Goal: Transaction & Acquisition: Purchase product/service

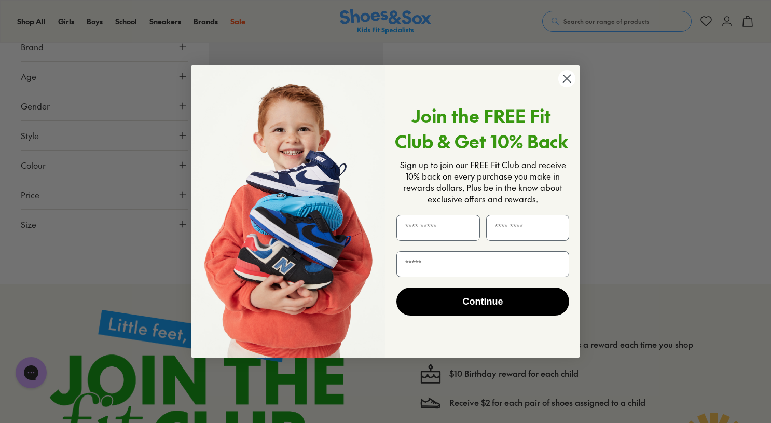
click at [566, 83] on circle "Close dialog" at bounding box center [567, 78] width 17 height 17
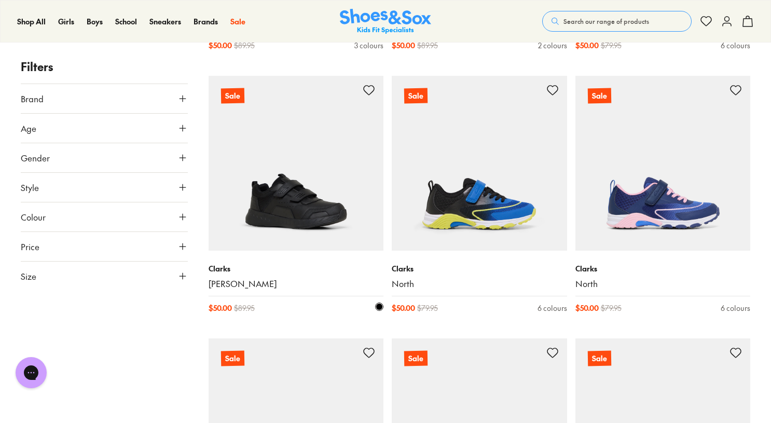
click at [284, 220] on img at bounding box center [296, 163] width 175 height 175
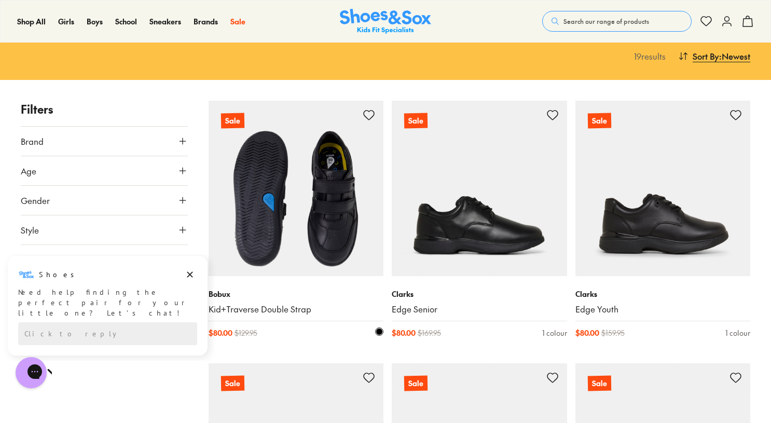
scroll to position [115, 0]
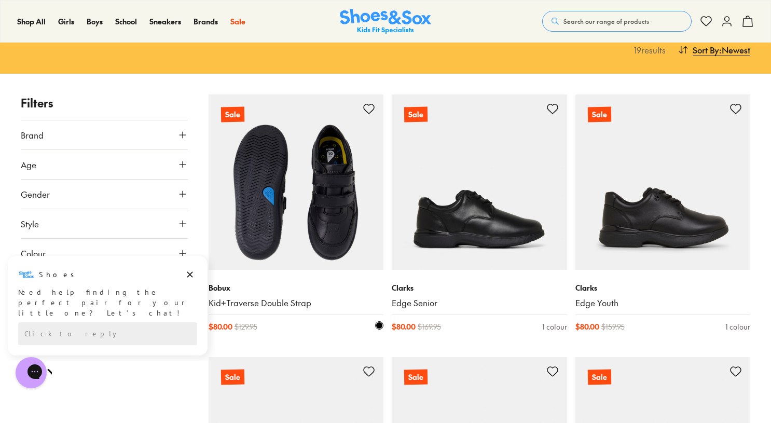
click at [302, 217] on img at bounding box center [296, 181] width 175 height 175
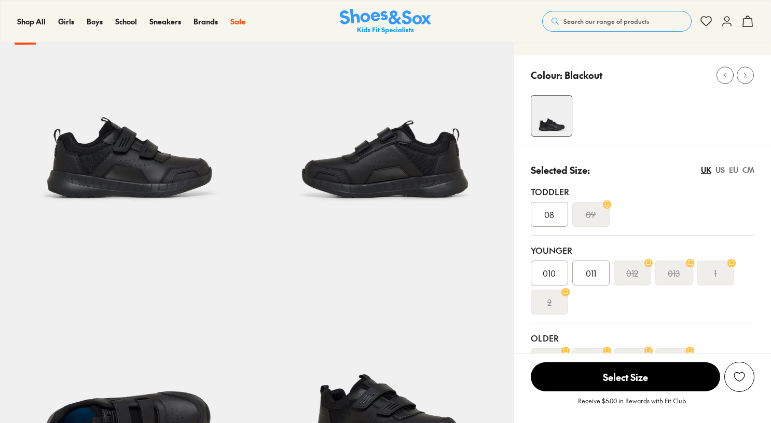
scroll to position [98, 0]
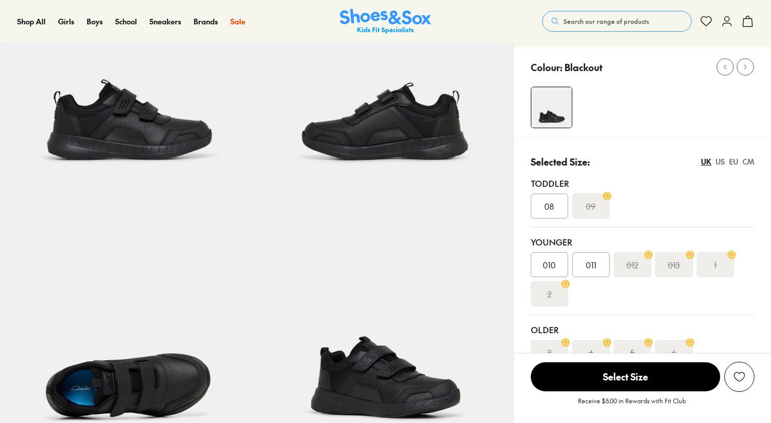
select select "*"
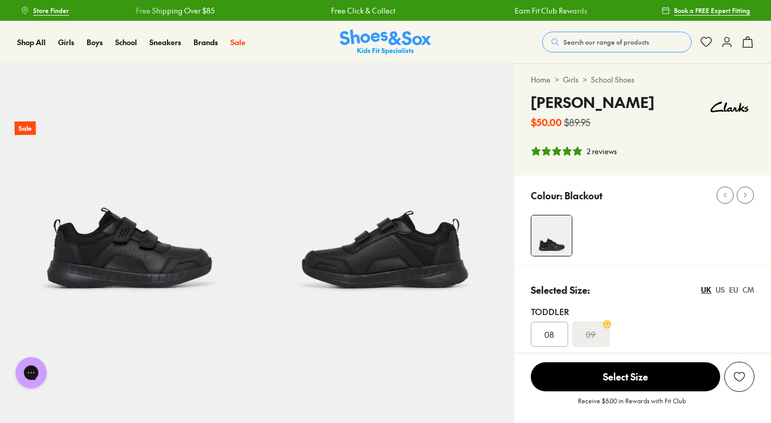
scroll to position [0, 0]
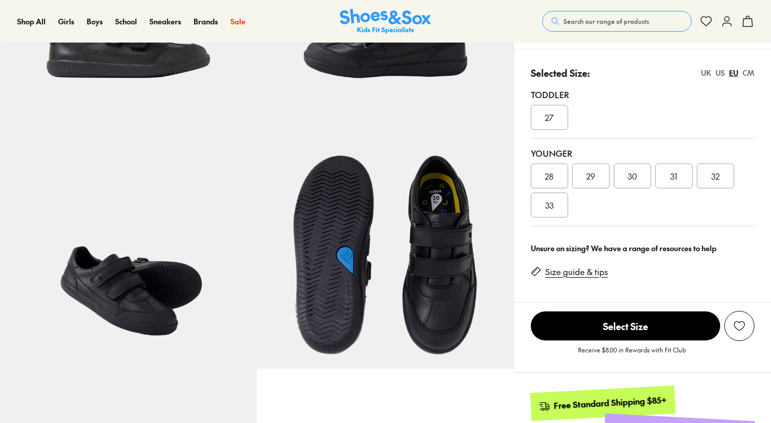
select select "*"
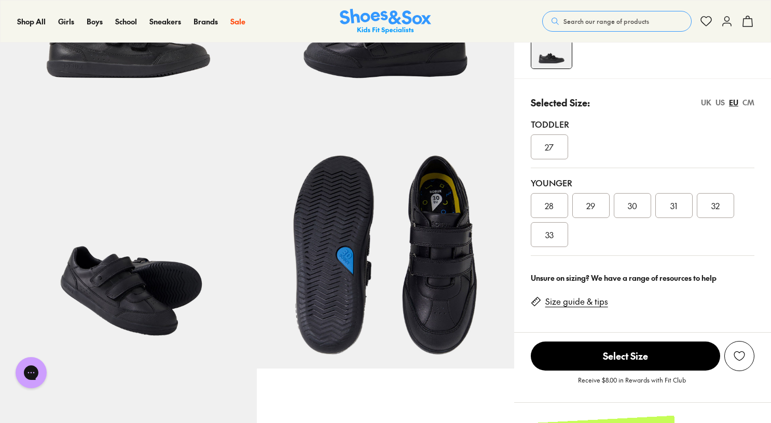
click at [547, 231] on span "33" at bounding box center [550, 234] width 8 height 12
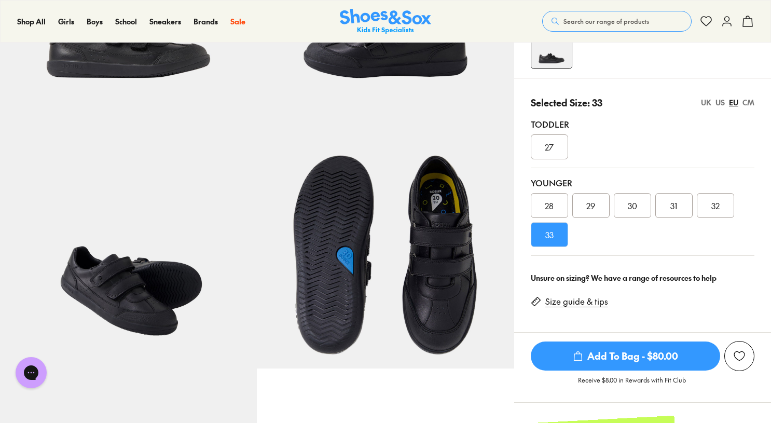
click at [719, 103] on div "US" at bounding box center [720, 102] width 9 height 11
click at [733, 102] on div "EU" at bounding box center [733, 102] width 9 height 11
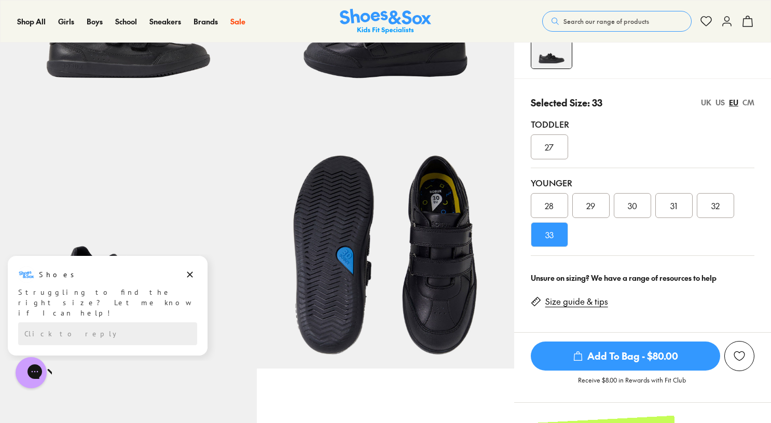
click at [718, 104] on div "US" at bounding box center [720, 102] width 9 height 11
click at [708, 105] on div "UK" at bounding box center [706, 102] width 10 height 11
click at [717, 104] on div "US" at bounding box center [720, 102] width 9 height 11
click at [628, 356] on span "Add To Bag - $80.00" at bounding box center [625, 356] width 189 height 29
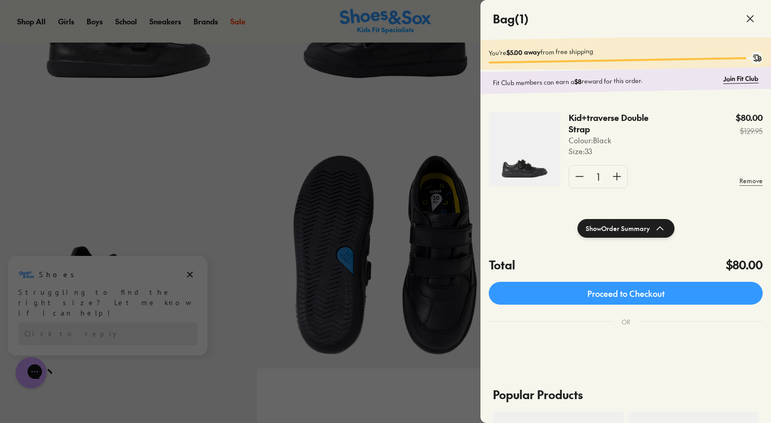
click at [753, 16] on use at bounding box center [751, 19] width 6 height 6
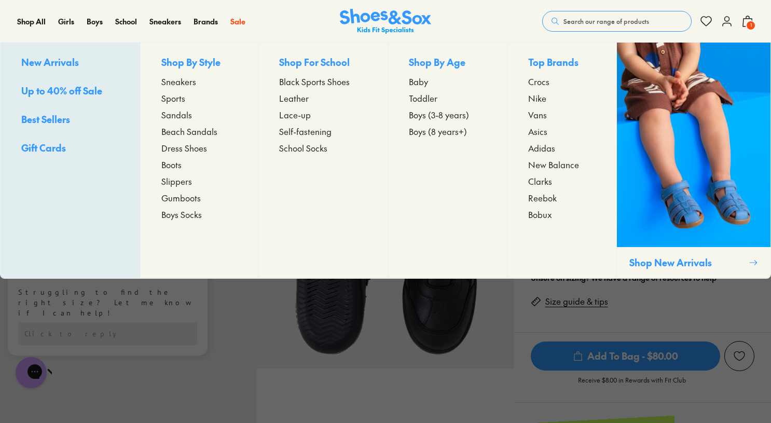
click at [425, 100] on span "Toddler" at bounding box center [423, 98] width 29 height 12
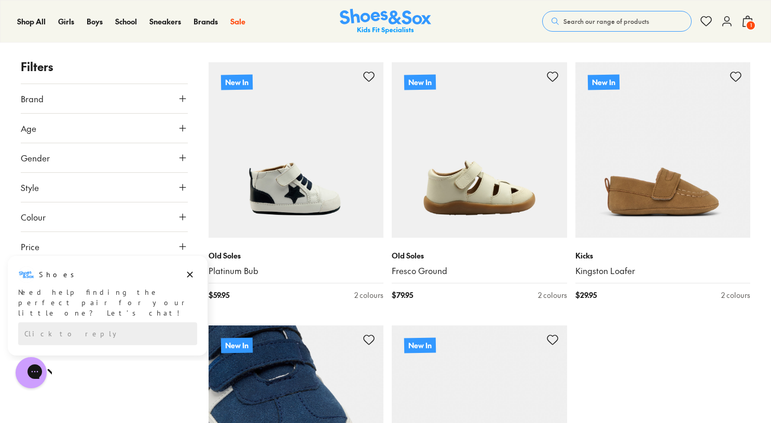
scroll to position [2534, 0]
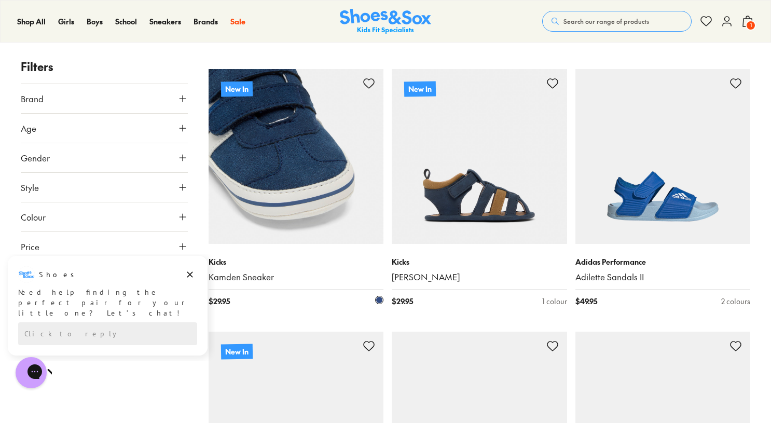
scroll to position [2802, 0]
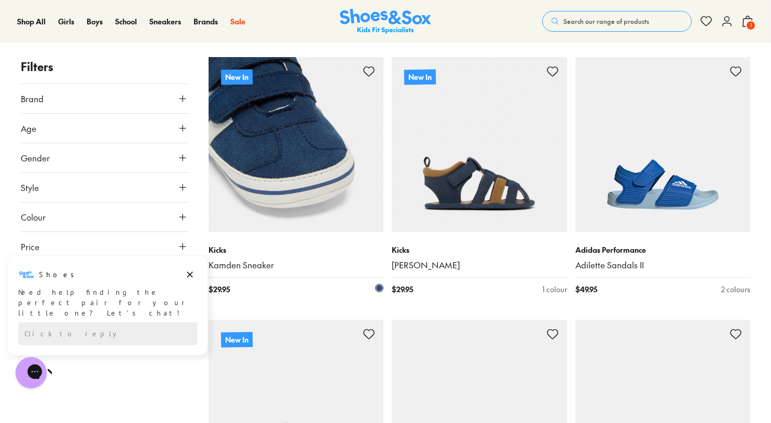
click at [295, 198] on img at bounding box center [296, 144] width 175 height 175
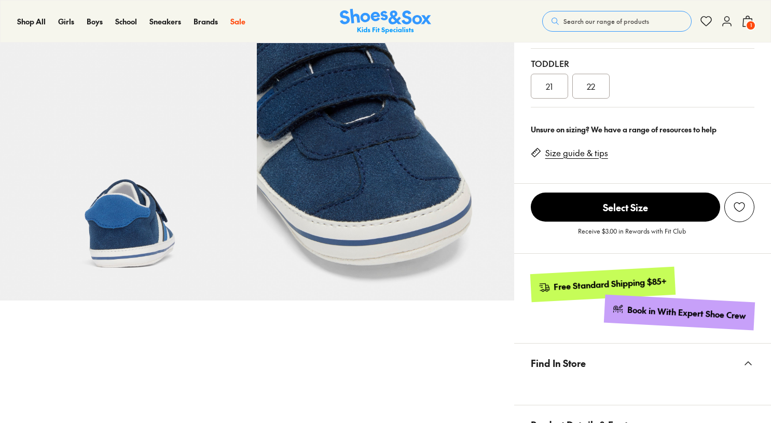
scroll to position [-1, 0]
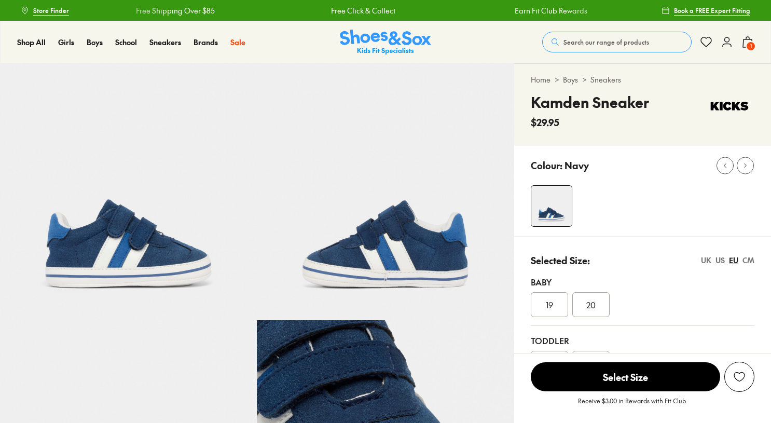
select select "*"
click at [365, 262] on img at bounding box center [385, 191] width 257 height 257
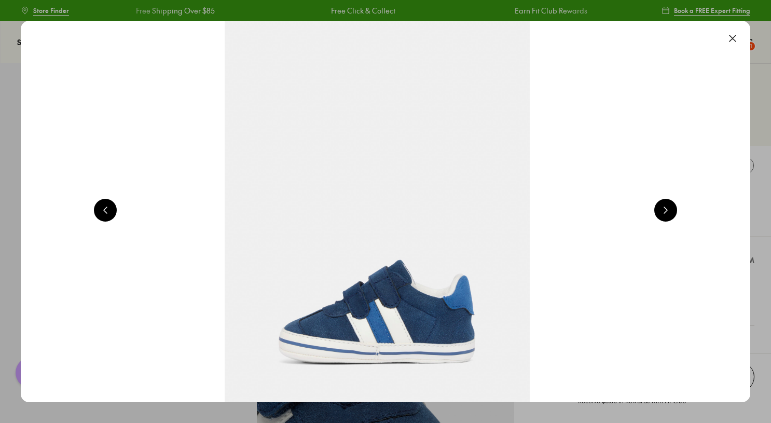
click at [743, 36] on button at bounding box center [733, 38] width 23 height 23
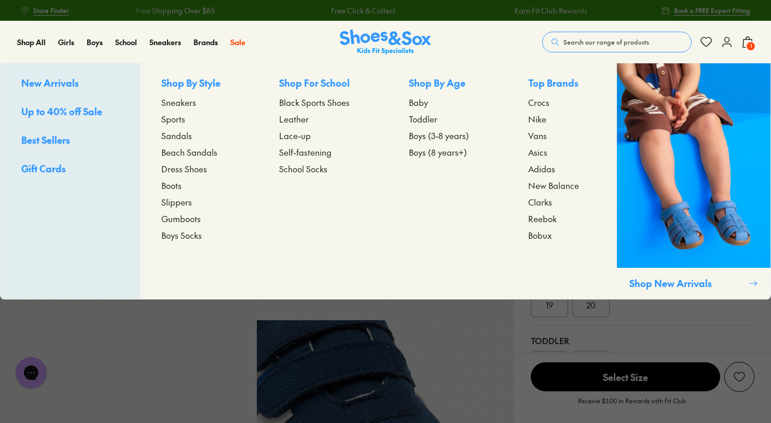
click at [286, 123] on span "Leather" at bounding box center [294, 119] width 30 height 12
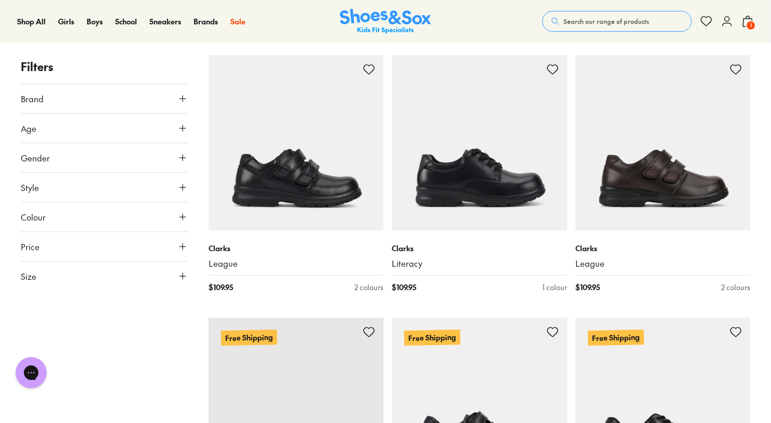
click at [185, 274] on icon at bounding box center [183, 276] width 10 height 10
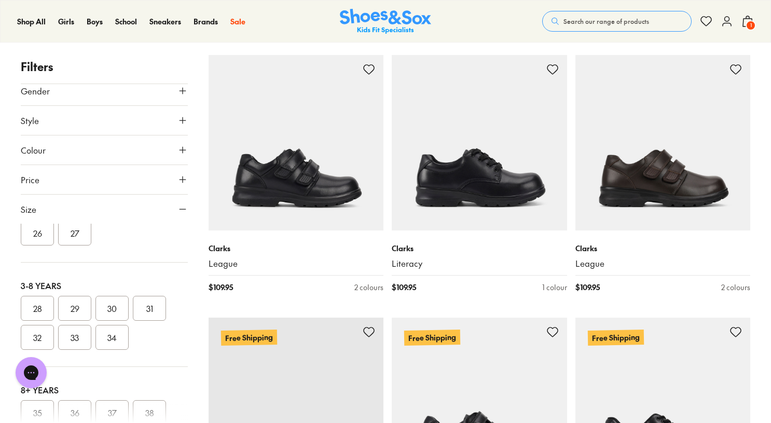
scroll to position [57, 0]
click at [107, 353] on button "34" at bounding box center [112, 344] width 33 height 25
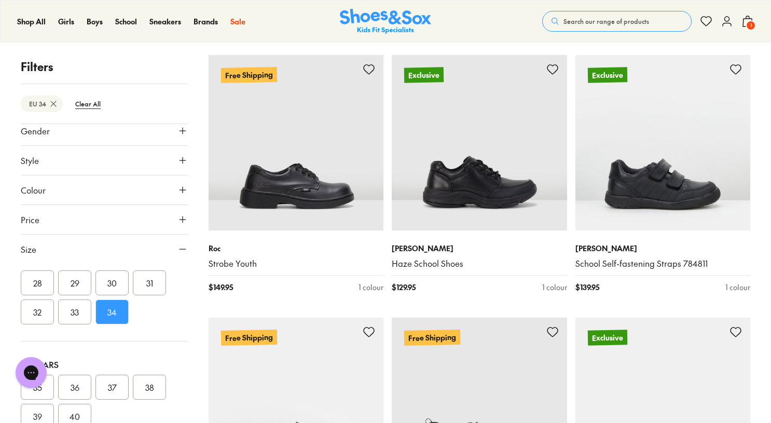
scroll to position [119, 0]
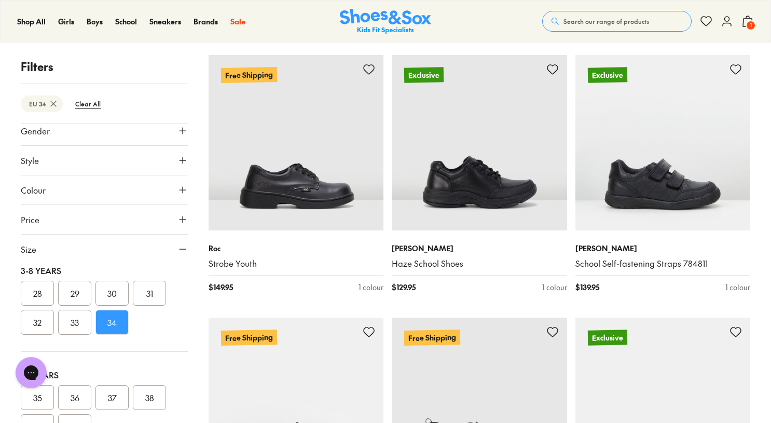
click at [109, 327] on button "34" at bounding box center [112, 322] width 33 height 25
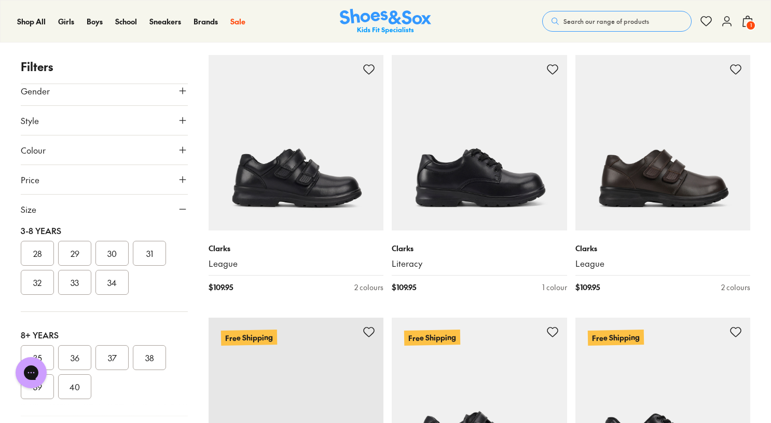
click at [111, 286] on button "34" at bounding box center [112, 282] width 33 height 25
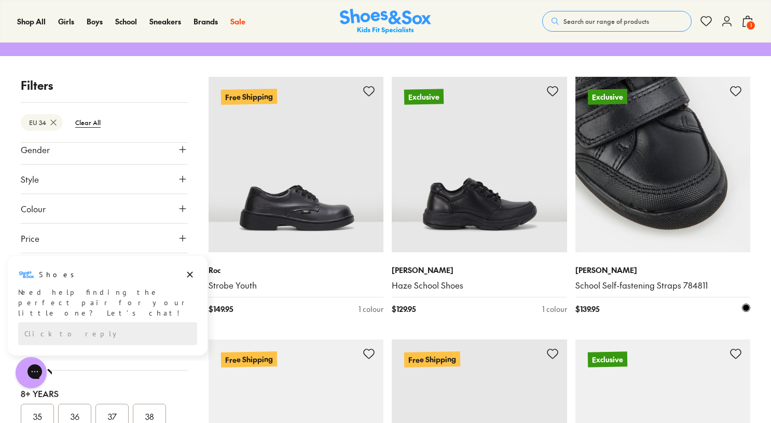
scroll to position [384, 0]
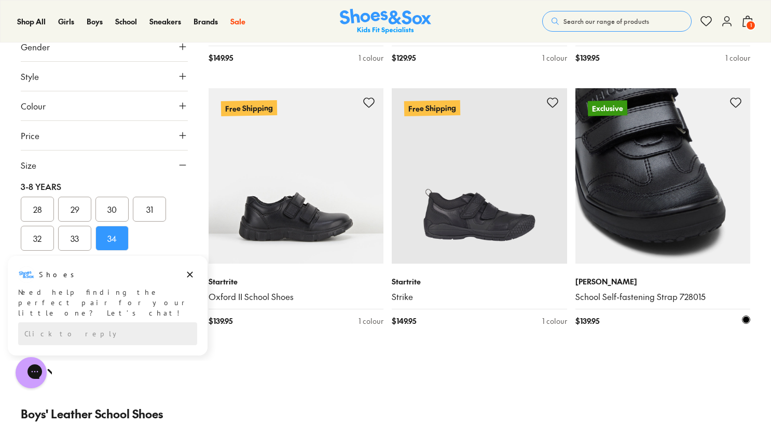
click at [651, 157] on img at bounding box center [663, 175] width 175 height 175
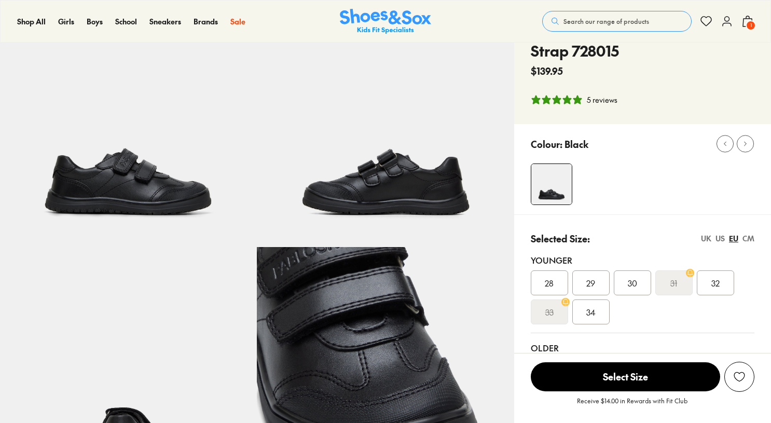
scroll to position [77, 0]
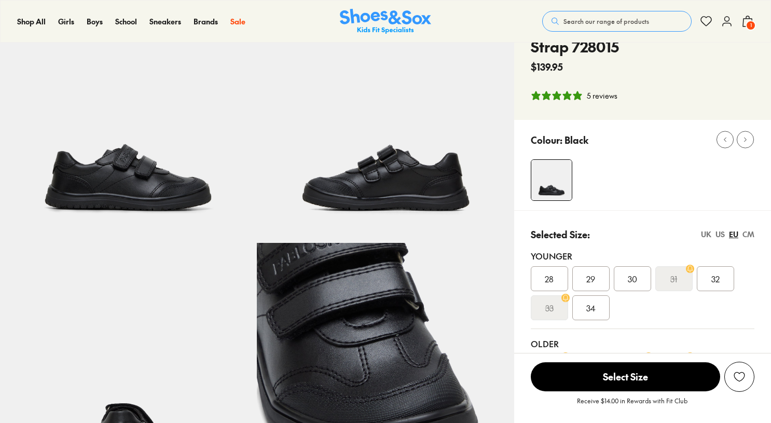
click at [590, 274] on span "29" at bounding box center [591, 279] width 9 height 12
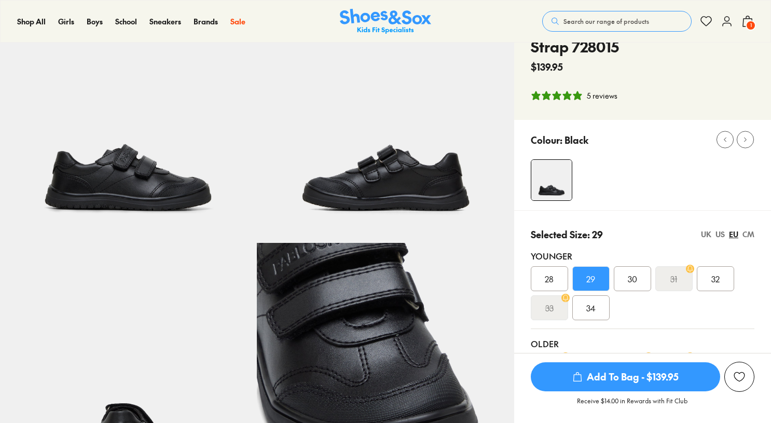
select select "*"
click at [589, 302] on span "34" at bounding box center [591, 308] width 9 height 12
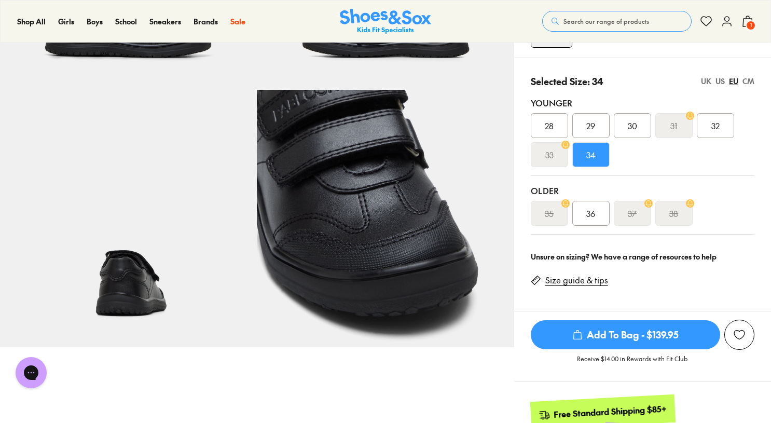
scroll to position [233, 0]
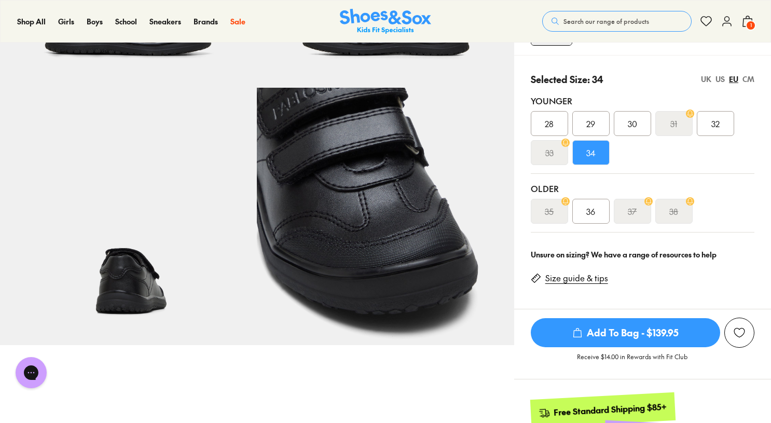
click at [592, 334] on span "Add To Bag - $139.95" at bounding box center [625, 332] width 189 height 29
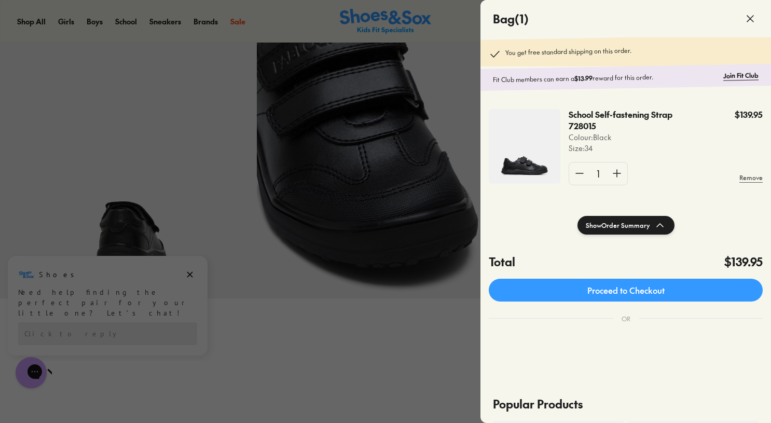
scroll to position [0, 0]
click at [753, 17] on icon at bounding box center [750, 18] width 12 height 12
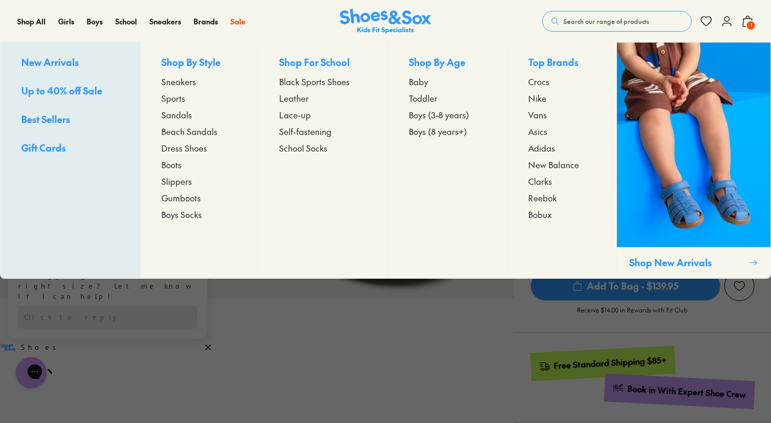
click at [170, 101] on span "Sports" at bounding box center [173, 98] width 24 height 12
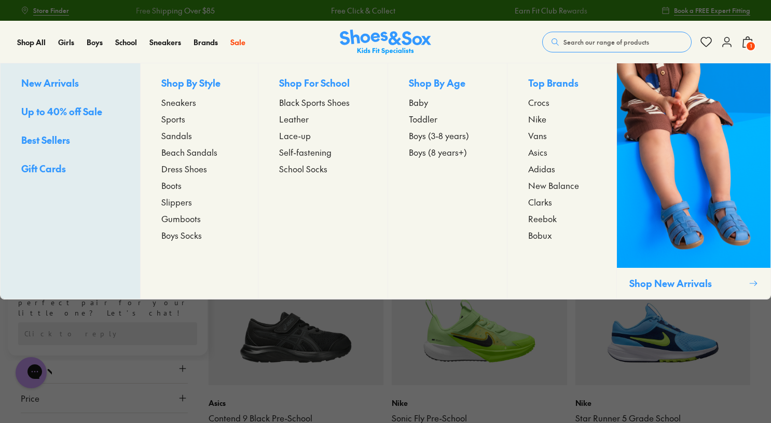
click at [430, 120] on span "Toddler" at bounding box center [423, 119] width 29 height 12
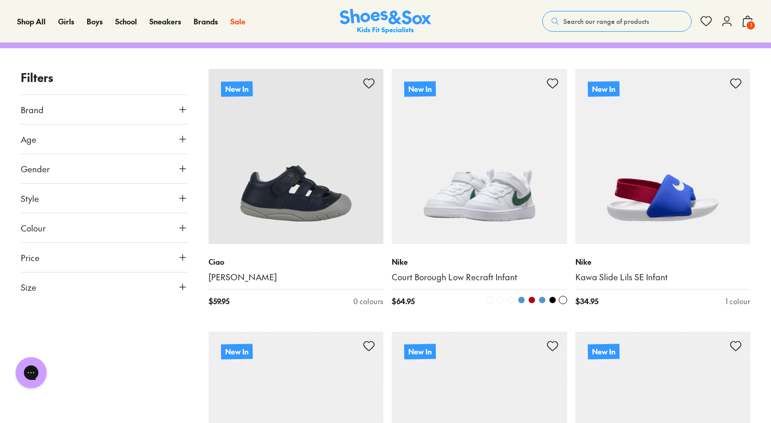
scroll to position [162, 0]
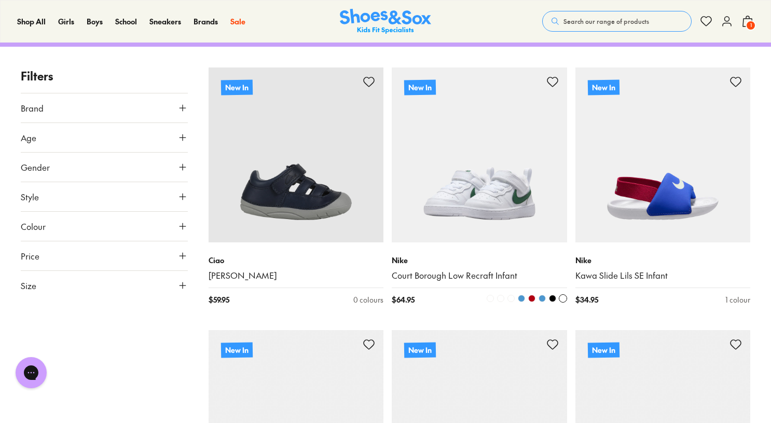
click at [480, 182] on img at bounding box center [479, 154] width 175 height 175
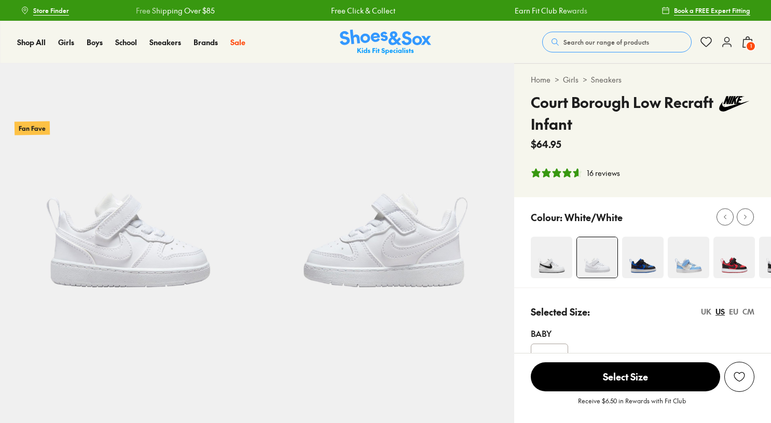
scroll to position [62, 1]
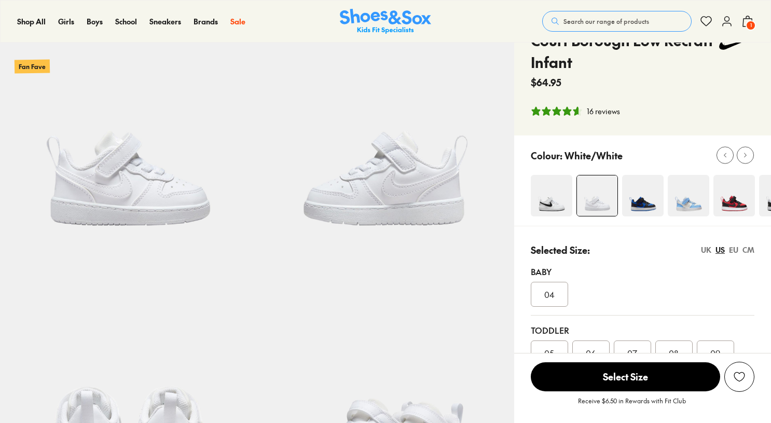
select select "*"
click at [747, 159] on div at bounding box center [745, 155] width 11 height 11
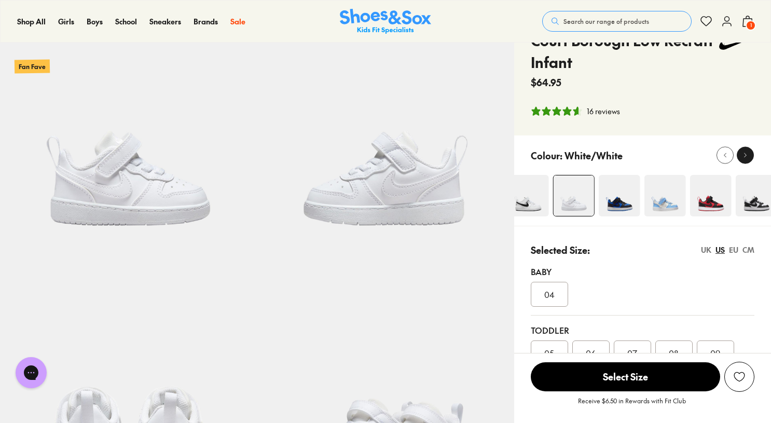
click at [747, 159] on div at bounding box center [745, 155] width 11 height 11
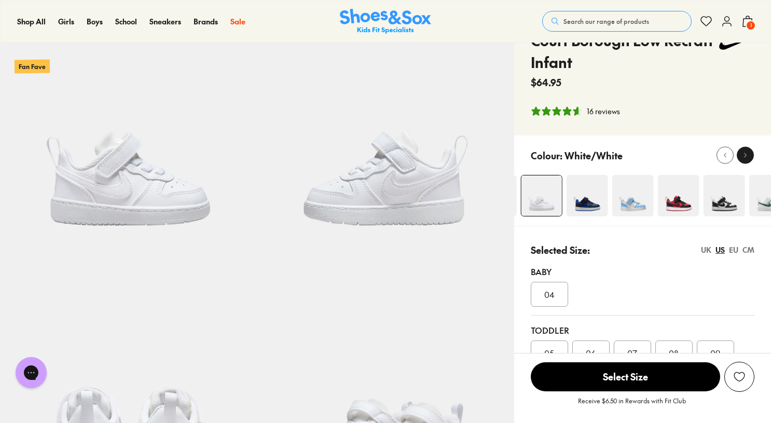
click at [747, 159] on div at bounding box center [745, 155] width 11 height 11
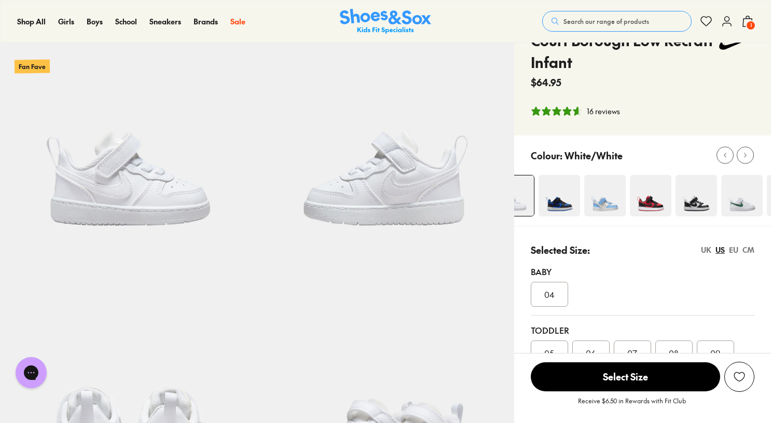
click at [706, 206] on img at bounding box center [697, 196] width 42 height 42
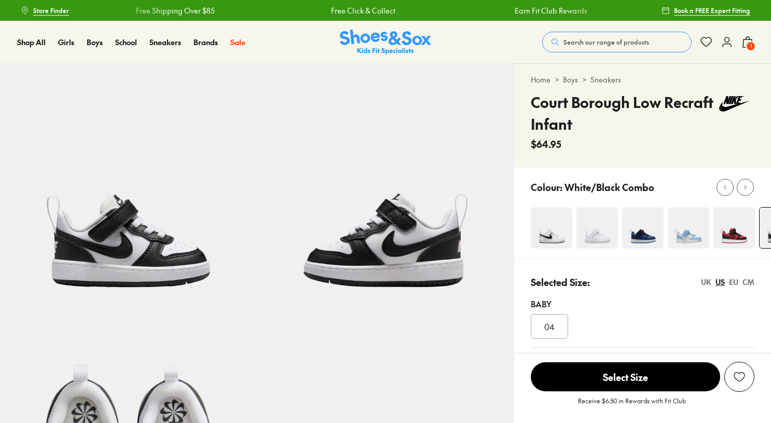
click at [748, 41] on icon at bounding box center [748, 42] width 12 height 12
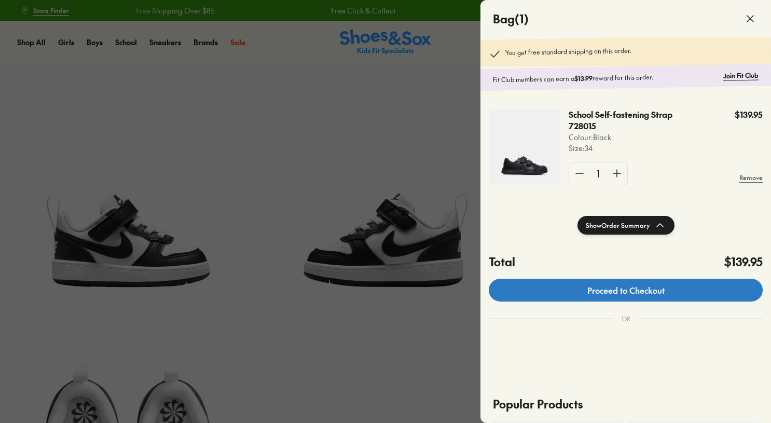
select select "*"
click at [639, 291] on link "Proceed to Checkout" at bounding box center [626, 290] width 274 height 23
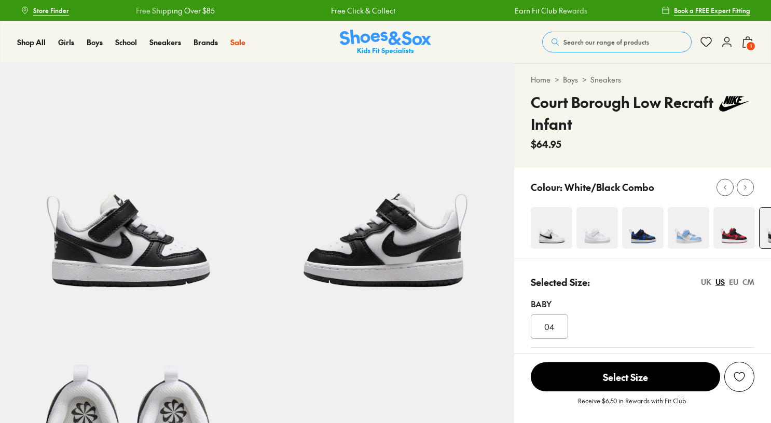
click at [731, 44] on icon at bounding box center [727, 42] width 12 height 12
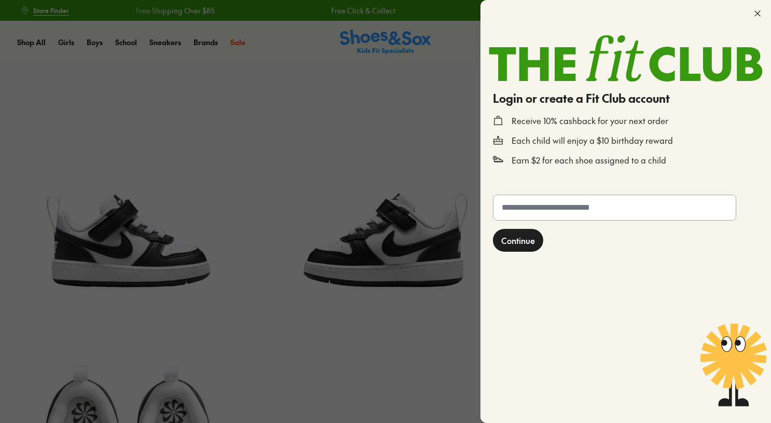
select select "*"
click at [588, 139] on p "Each child will enjoy a $10 birthday reward" at bounding box center [592, 140] width 161 height 11
click at [760, 12] on icon at bounding box center [758, 13] width 10 height 10
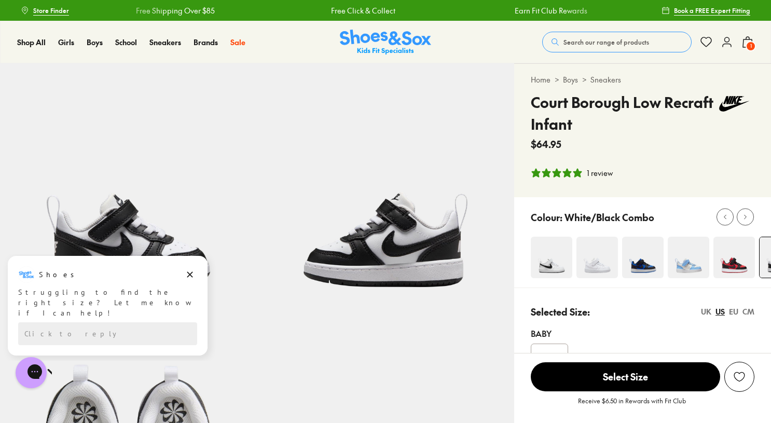
click at [723, 45] on use at bounding box center [727, 41] width 8 height 9
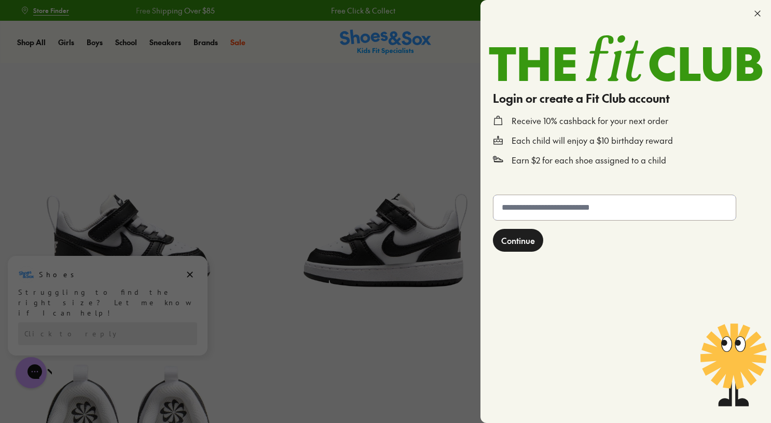
click at [602, 206] on input "text" at bounding box center [615, 207] width 242 height 25
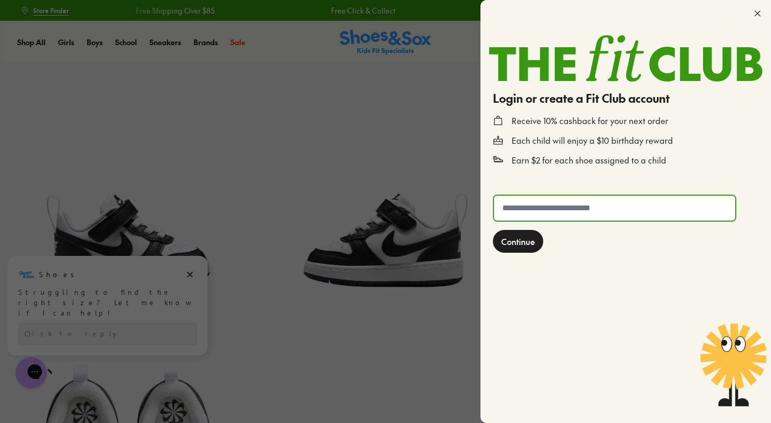
type input "**********"
click at [533, 240] on span "Continue" at bounding box center [519, 241] width 34 height 12
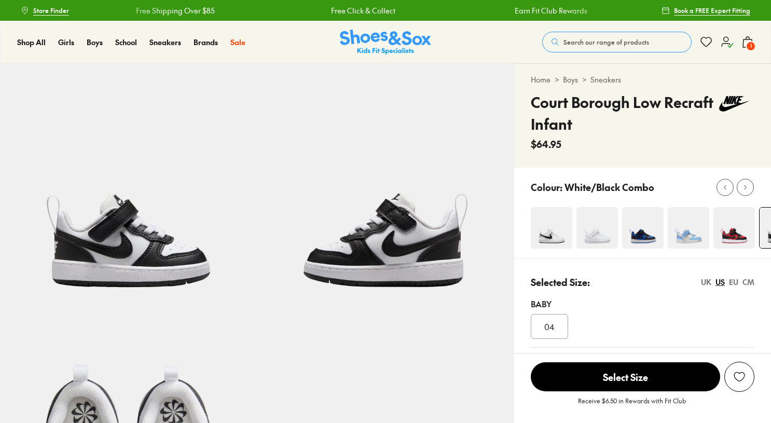
click at [750, 45] on span "1" at bounding box center [751, 46] width 10 height 10
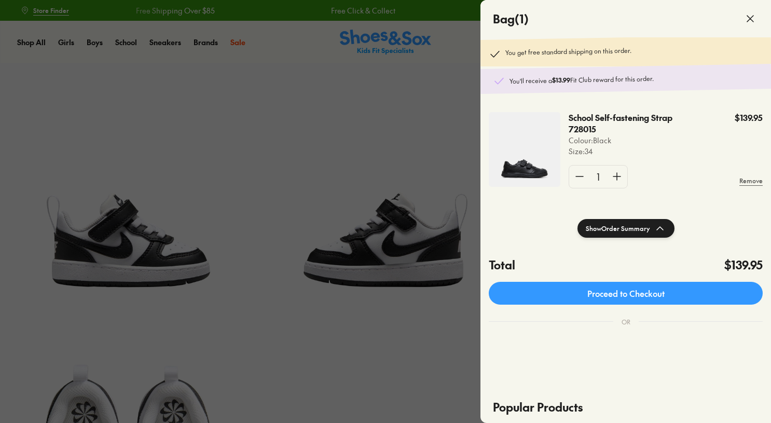
select select "*"
click at [754, 19] on icon at bounding box center [750, 18] width 12 height 12
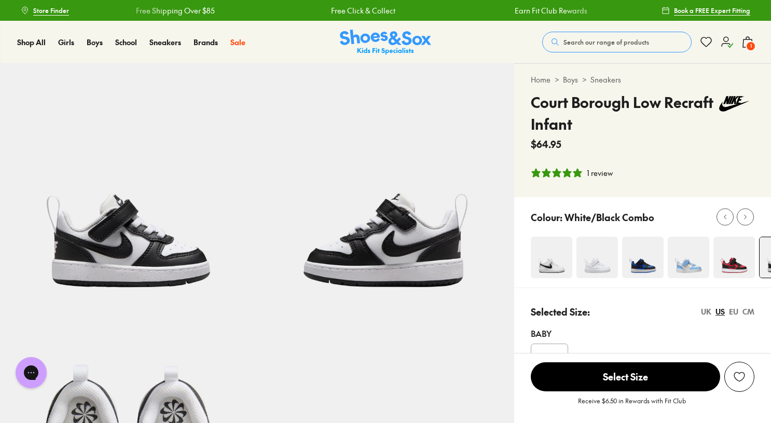
click at [727, 46] on icon at bounding box center [727, 42] width 12 height 12
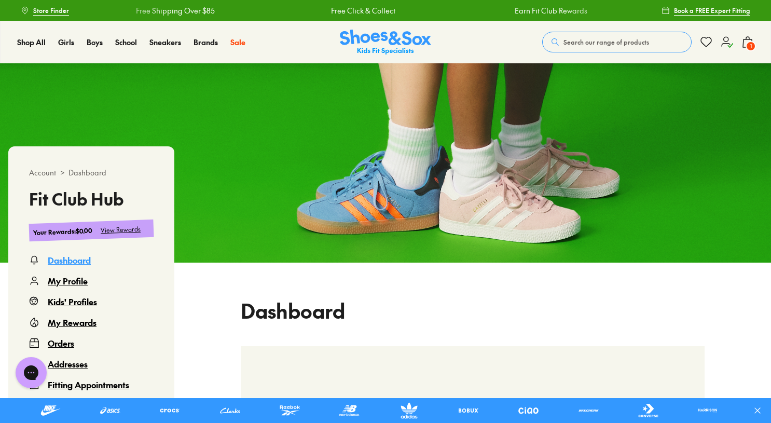
click at [747, 45] on span "1" at bounding box center [751, 46] width 10 height 10
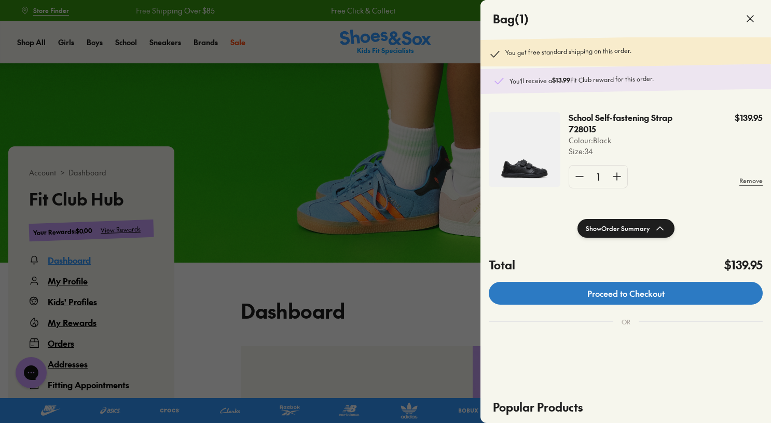
click at [649, 302] on link "Proceed to Checkout" at bounding box center [626, 293] width 274 height 23
